Goal: Use online tool/utility: Use online tool/utility

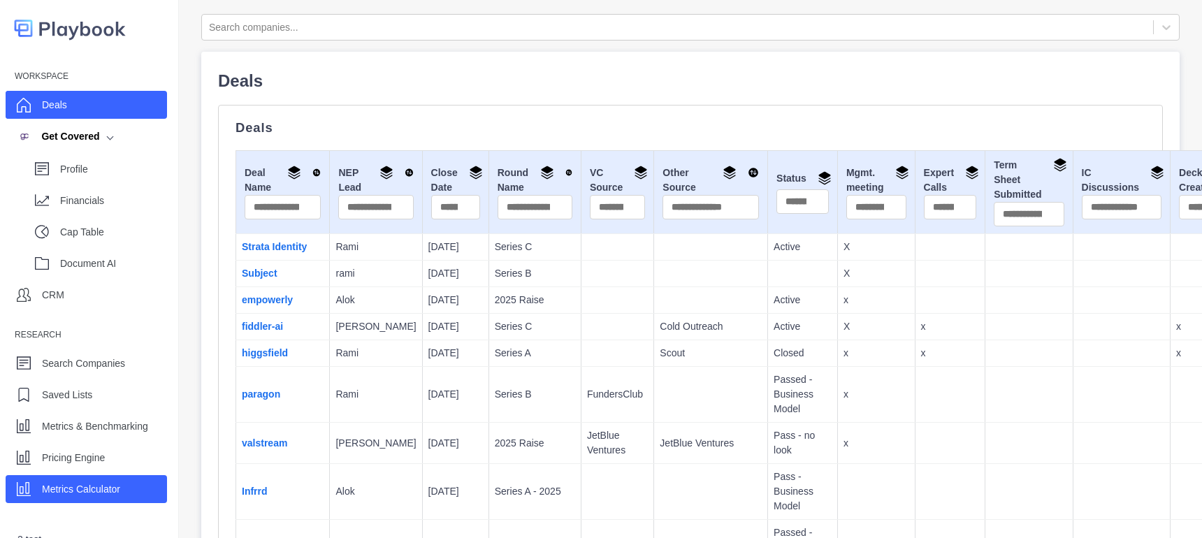
click at [82, 482] on p "Metrics Calculator" at bounding box center [81, 489] width 78 height 15
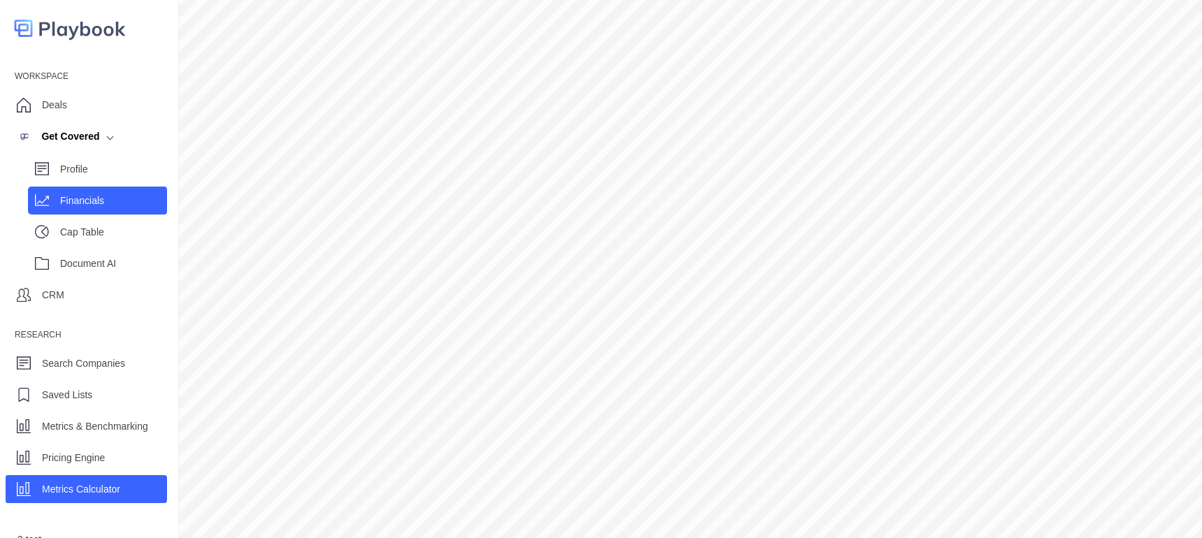
click at [105, 198] on p "Financials" at bounding box center [113, 201] width 107 height 15
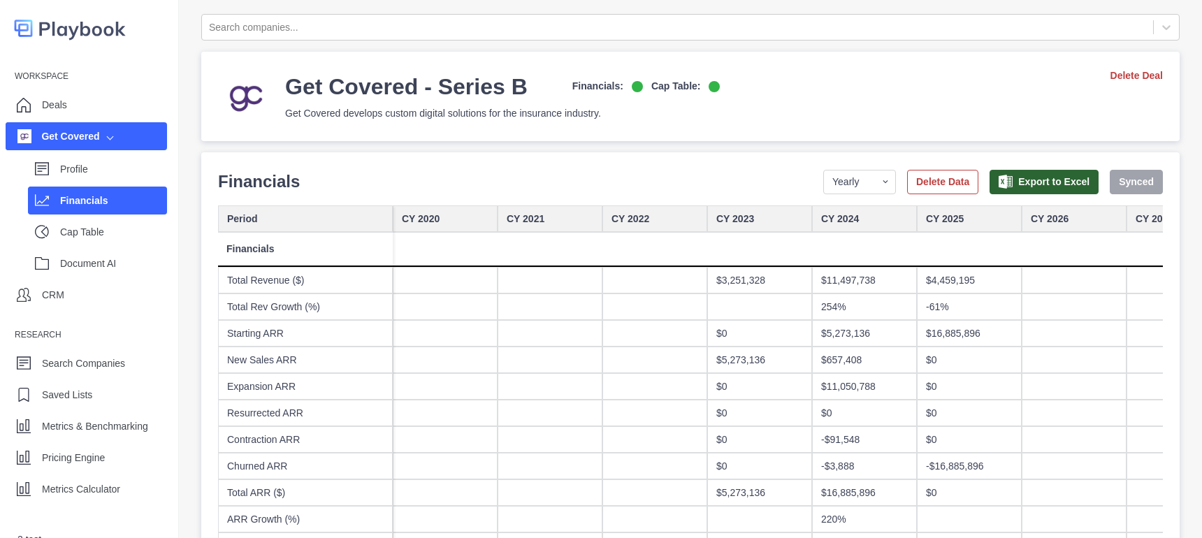
click at [104, 140] on div "Get Covered" at bounding box center [86, 136] width 161 height 28
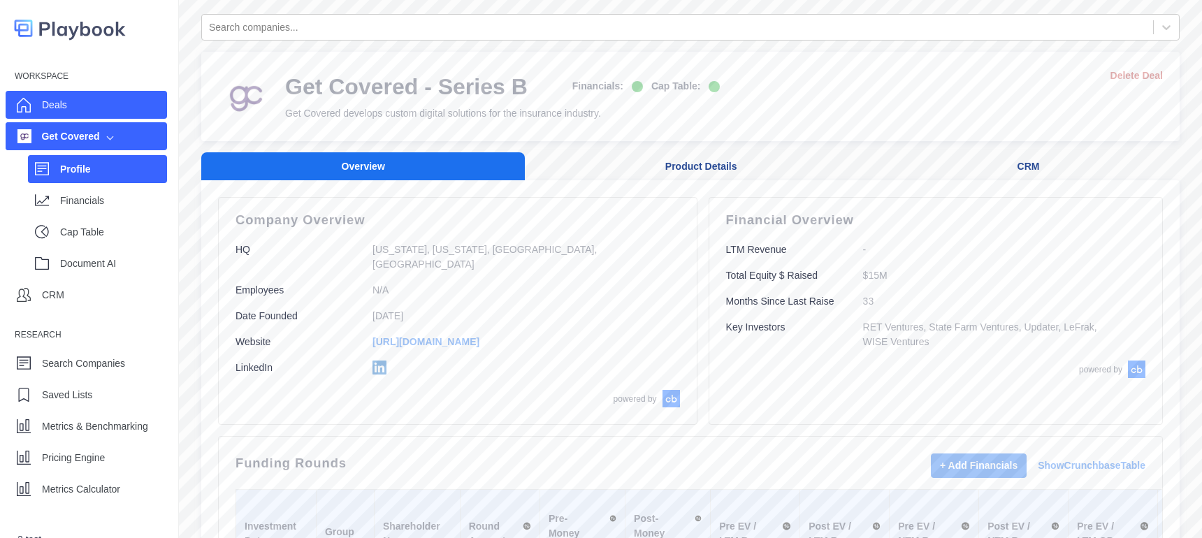
click at [78, 113] on div "Deals" at bounding box center [86, 105] width 161 height 28
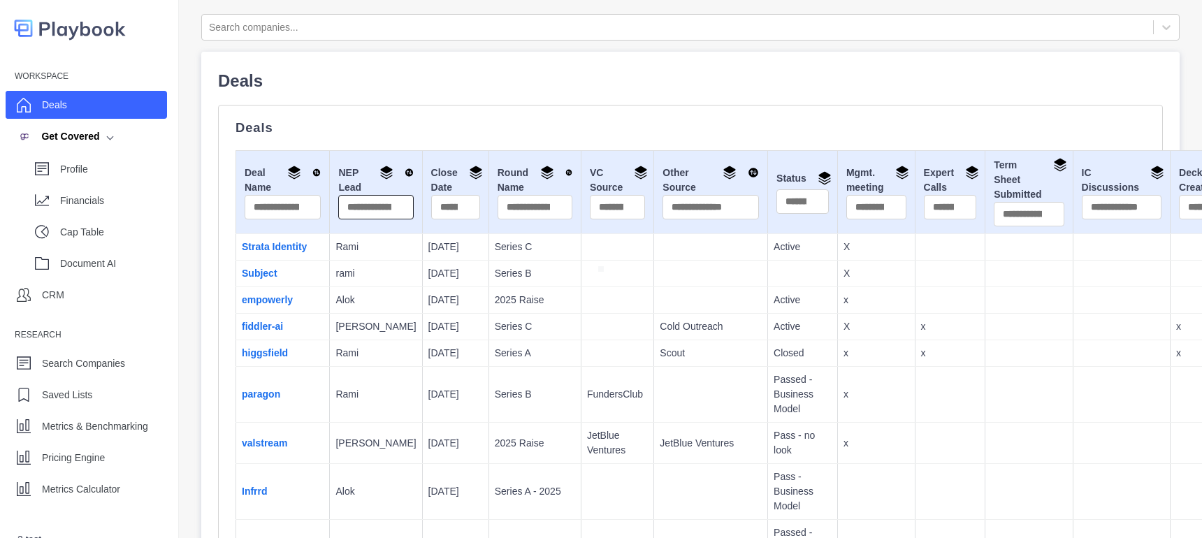
click at [351, 208] on input "text" at bounding box center [375, 207] width 75 height 24
type input "*****"
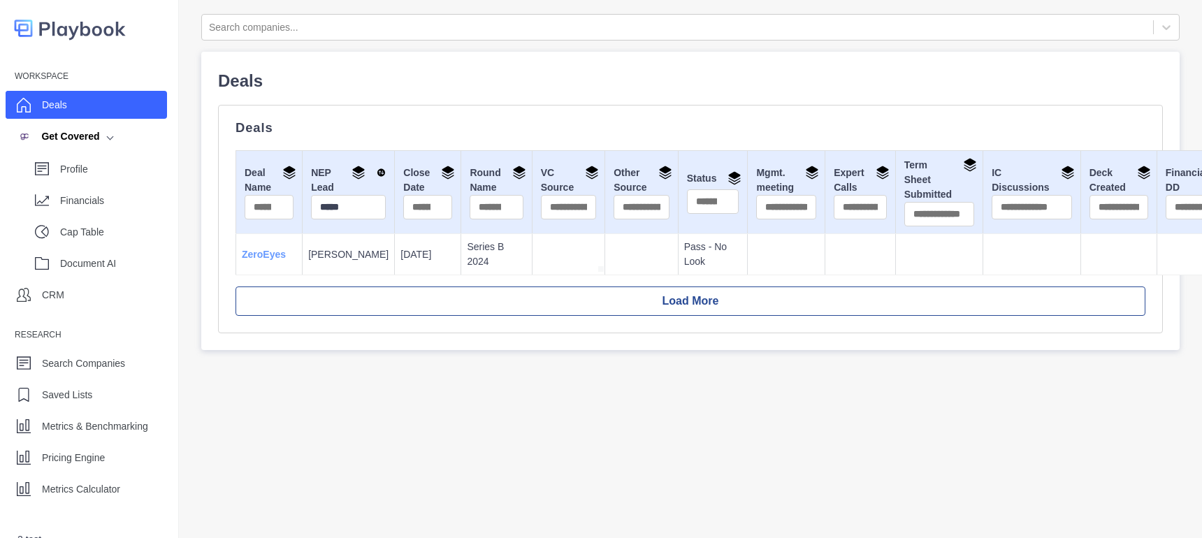
click at [267, 257] on link "ZeroEyes" at bounding box center [264, 254] width 44 height 11
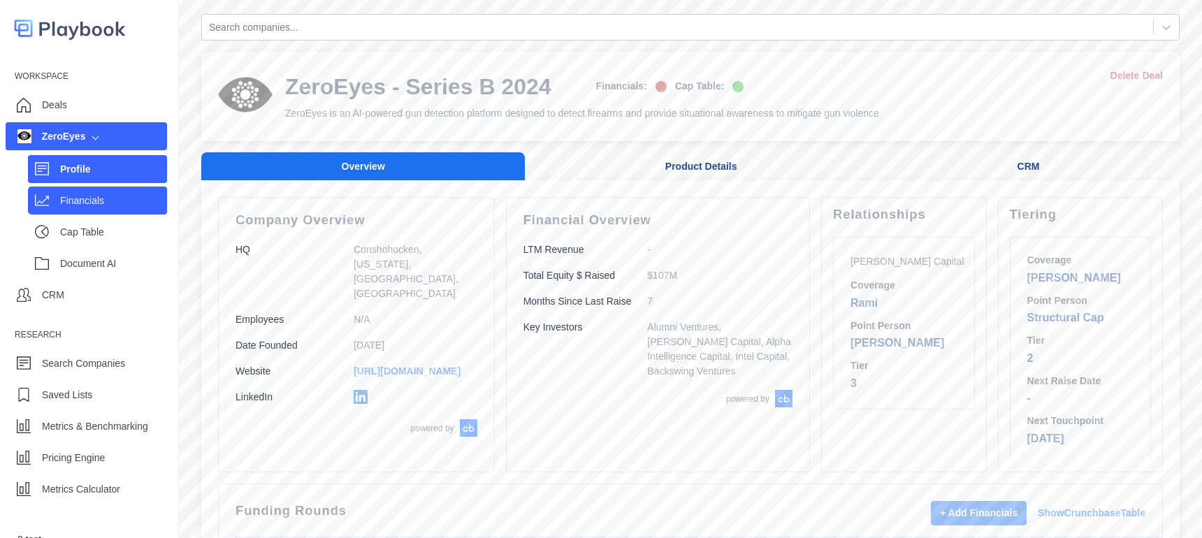
click at [74, 210] on div "Financials" at bounding box center [113, 200] width 107 height 21
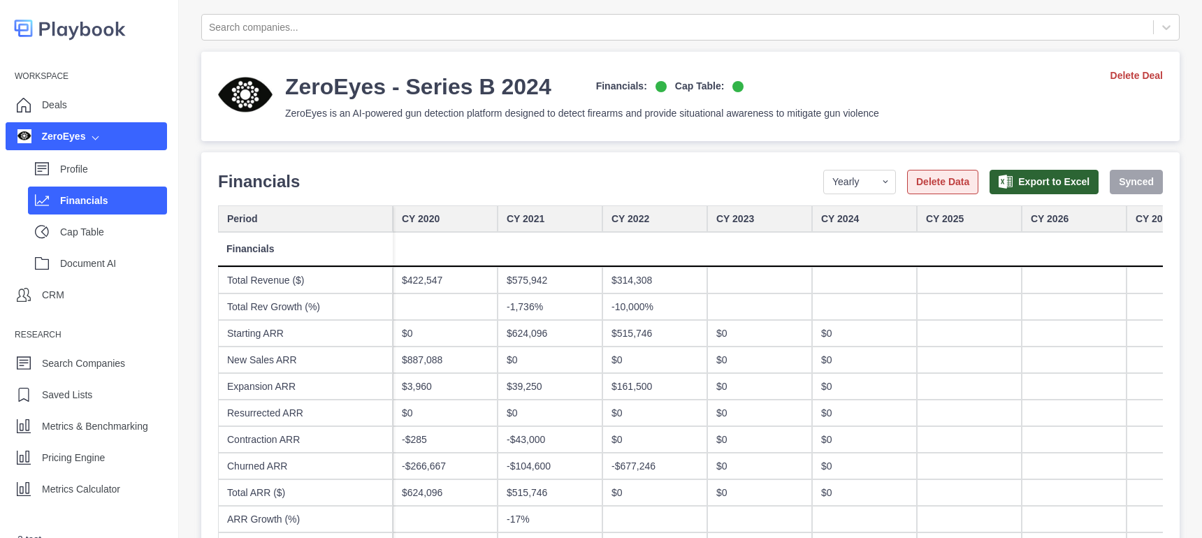
click at [916, 187] on button "Delete Data" at bounding box center [942, 182] width 71 height 24
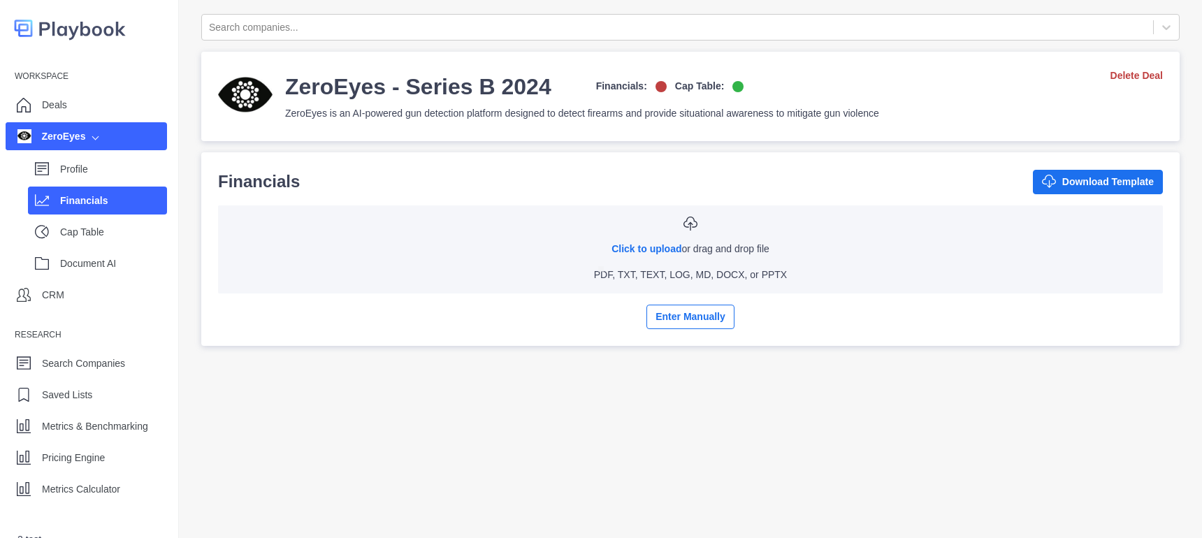
click at [797, 425] on div "Search companies... ZeroEyes - Series B 2024 Financials: Cap Table: ZeroEyes is…" at bounding box center [690, 299] width 1023 height 598
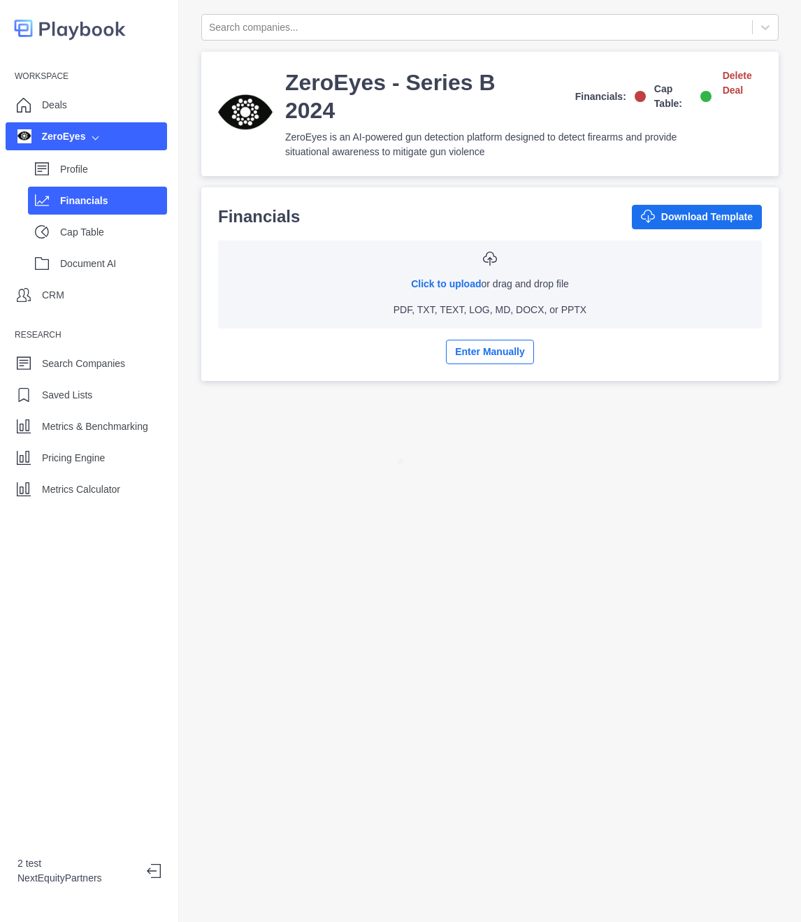
click at [625, 473] on div "Search companies... ZeroEyes - Series B 2024 Financials: Cap Table: ZeroEyes is…" at bounding box center [490, 461] width 622 height 922
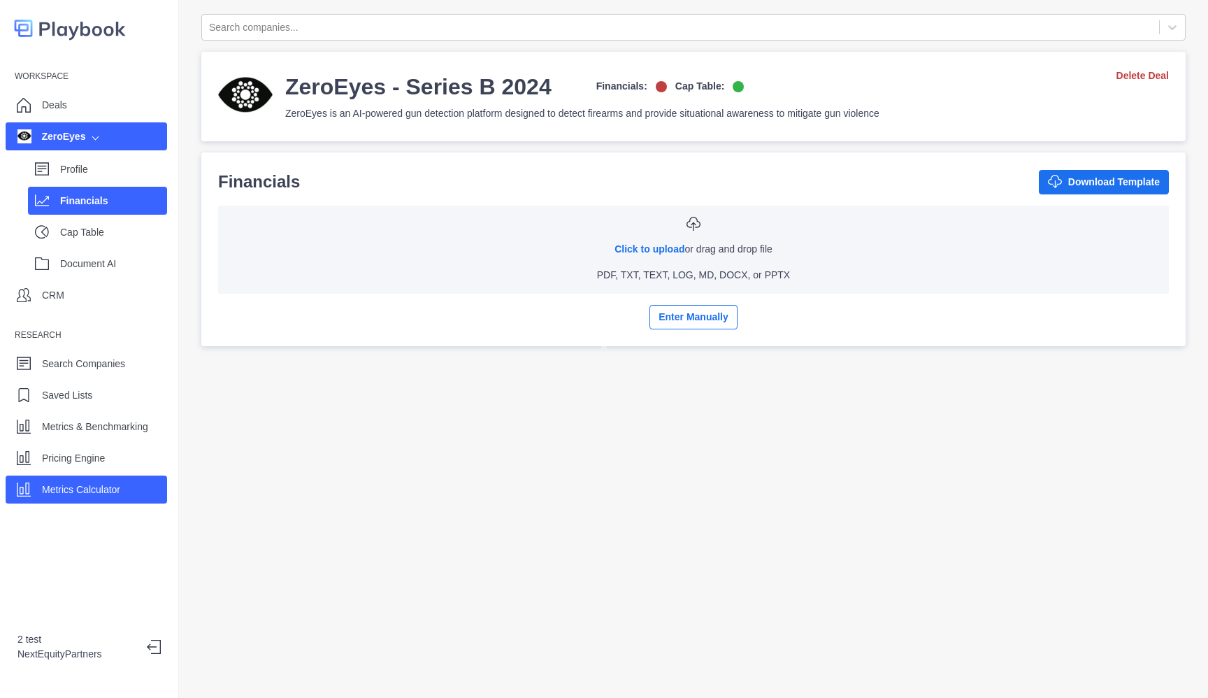
click at [120, 481] on div "Metrics Calculator" at bounding box center [81, 489] width 78 height 21
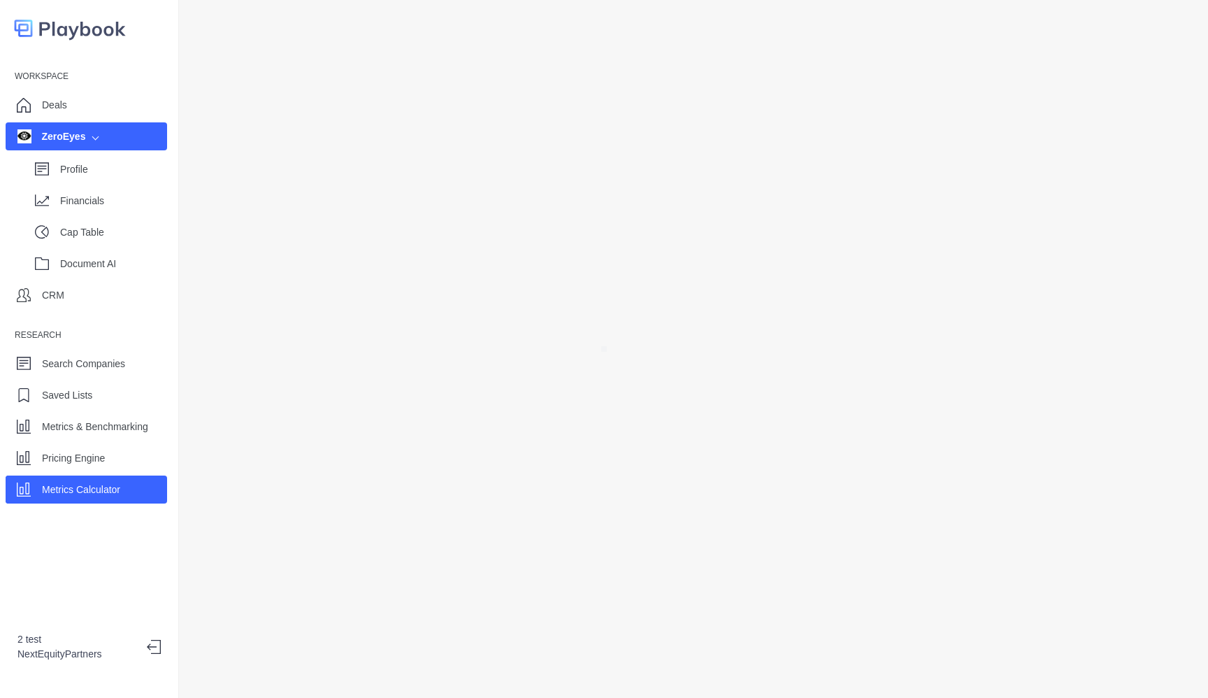
click at [76, 147] on div "ZeroEyes" at bounding box center [86, 136] width 161 height 28
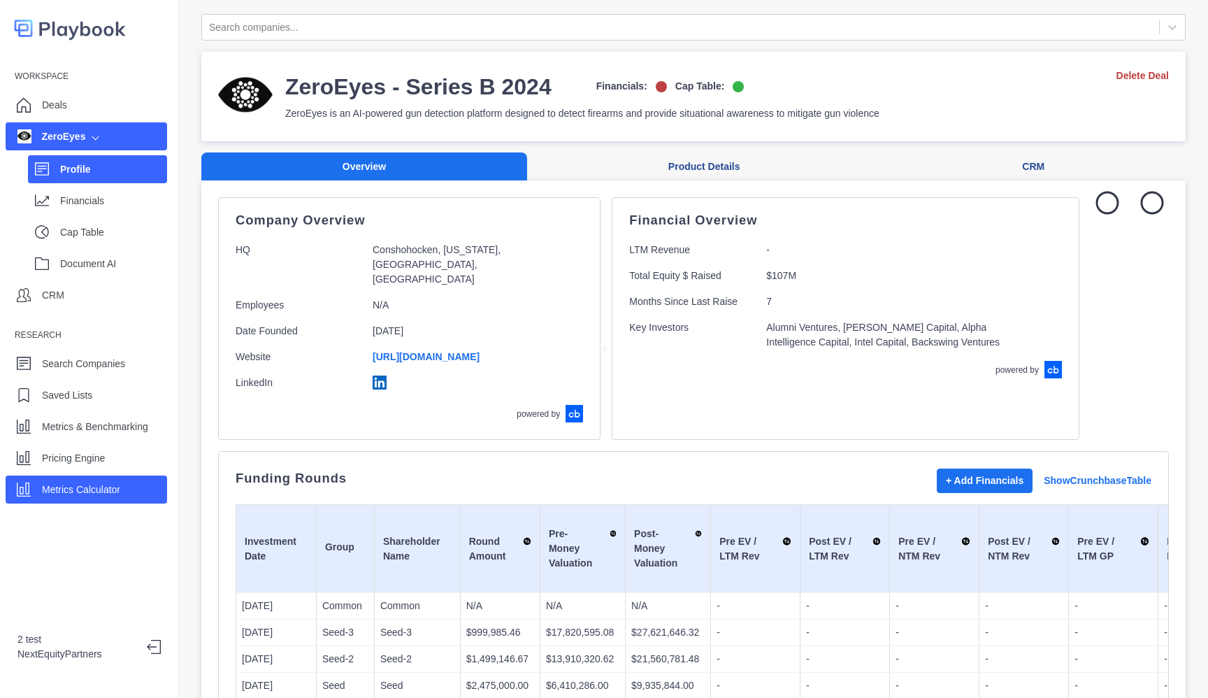
click at [131, 487] on div "Metrics Calculator" at bounding box center [86, 489] width 161 height 28
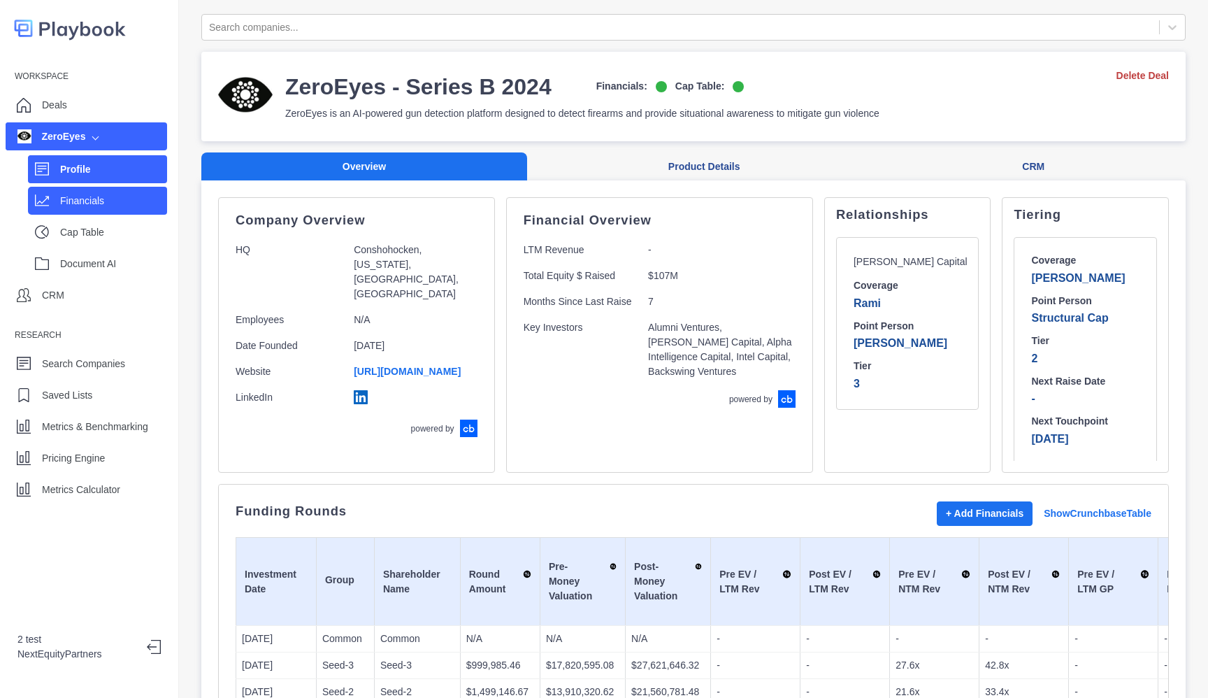
click at [103, 201] on p "Financials" at bounding box center [113, 201] width 107 height 15
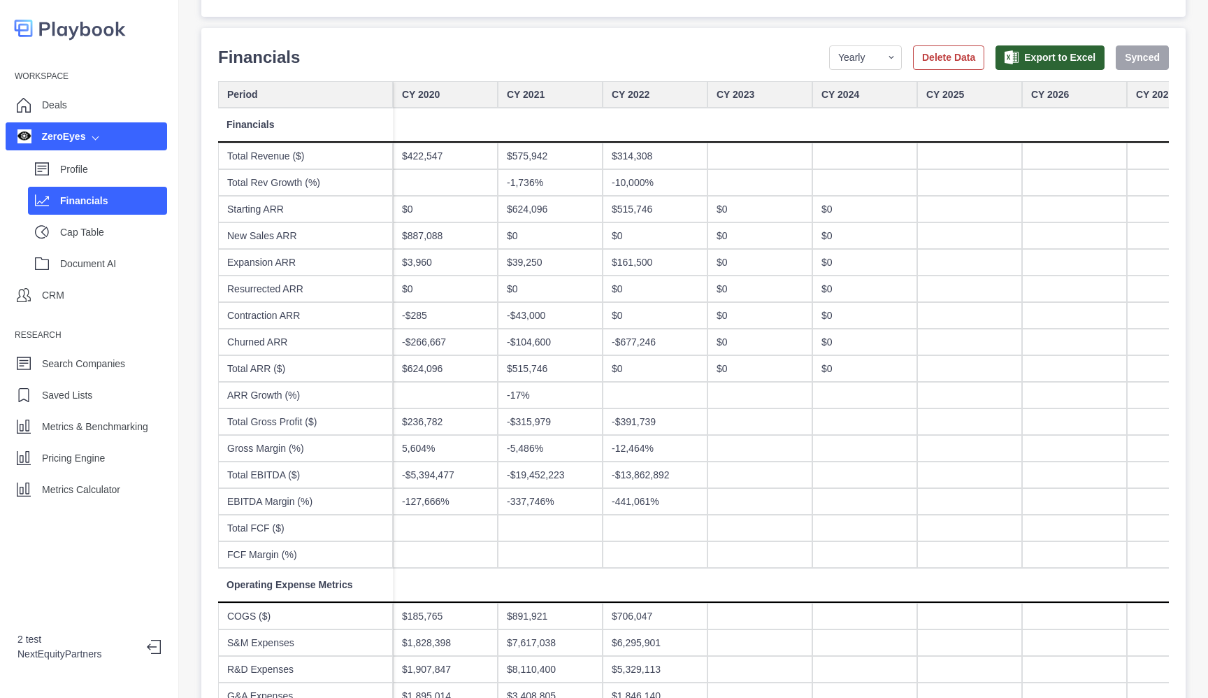
scroll to position [124, 0]
click at [913, 64] on button "Delete Data" at bounding box center [948, 58] width 71 height 24
